Goal: Information Seeking & Learning: Learn about a topic

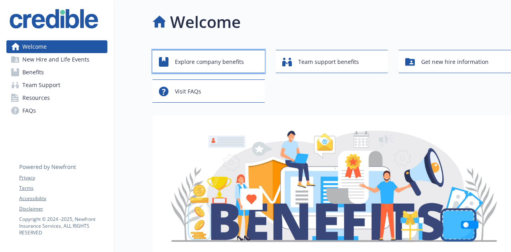
click at [225, 59] on span "Explore company benefits" at bounding box center [209, 61] width 69 height 15
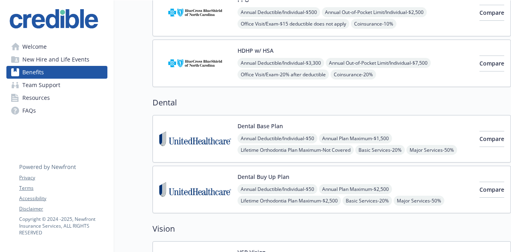
scroll to position [120, 0]
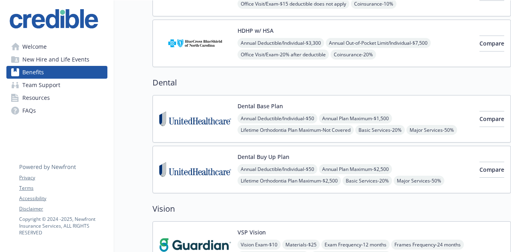
click at [179, 122] on img at bounding box center [195, 119] width 72 height 34
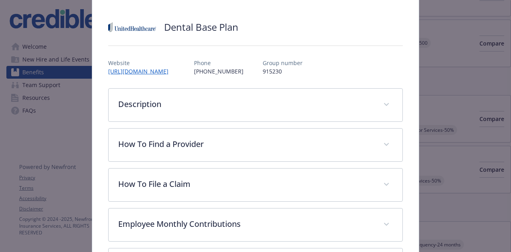
scroll to position [64, 0]
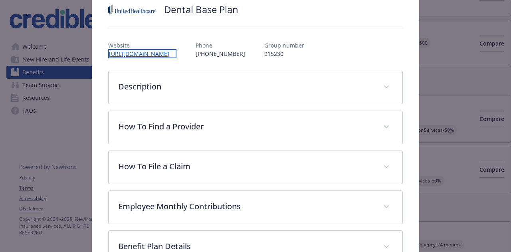
click at [157, 54] on link "[URL][DOMAIN_NAME]" at bounding box center [142, 53] width 68 height 9
